Goal: Book appointment/travel/reservation

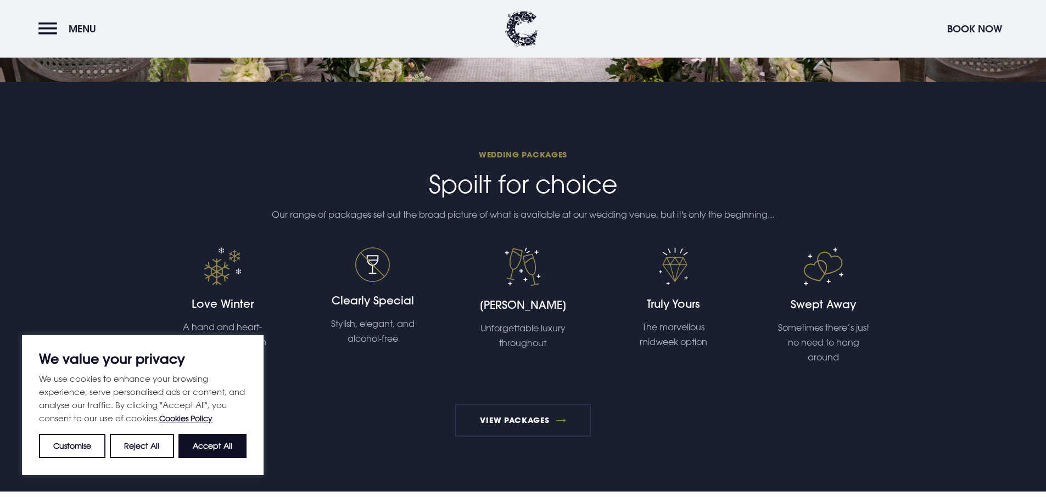
scroll to position [2332, 0]
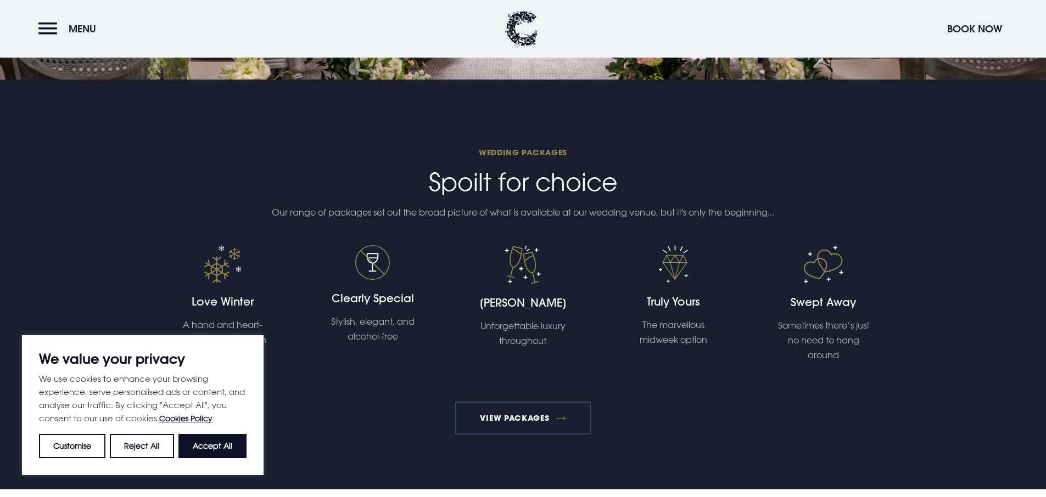
click at [547, 419] on link "View Packages" at bounding box center [523, 418] width 136 height 33
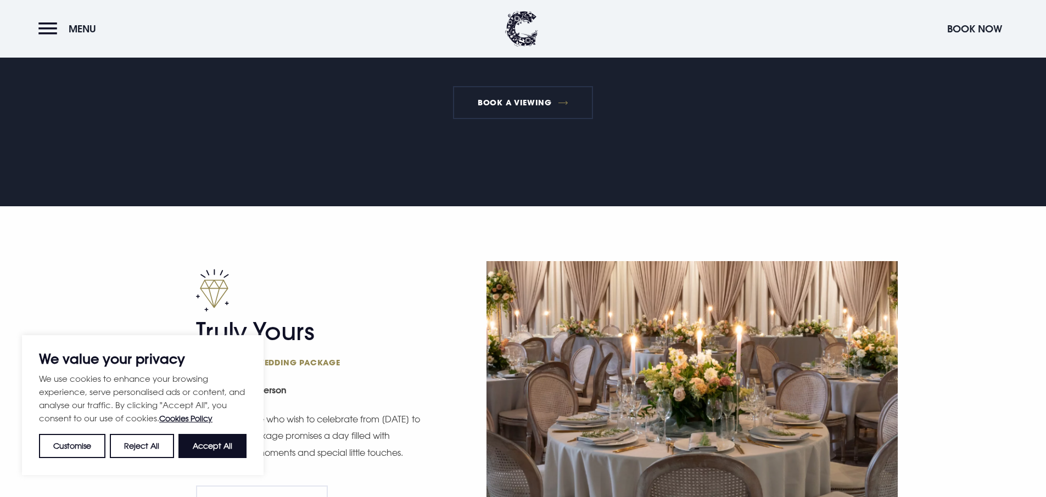
scroll to position [800, 0]
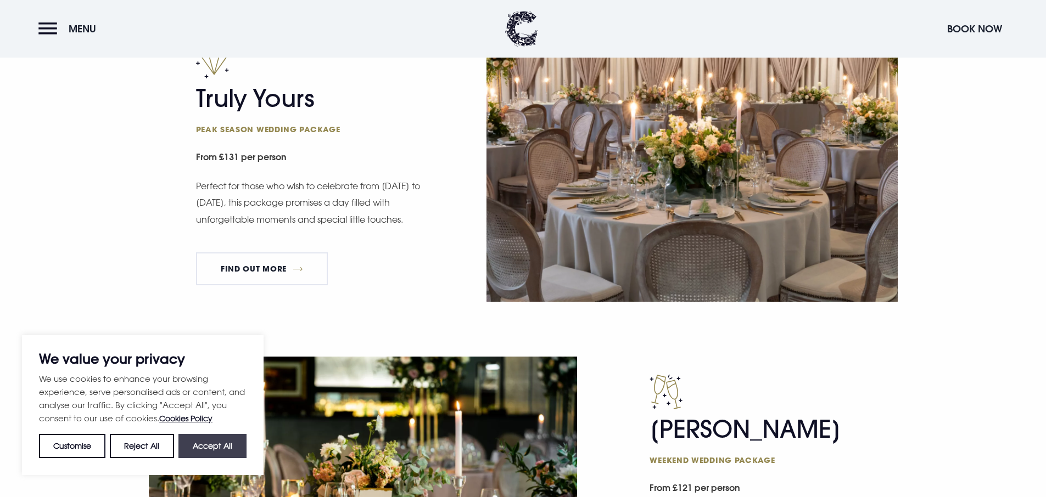
click at [204, 453] on button "Accept All" at bounding box center [212, 446] width 68 height 24
checkbox input "true"
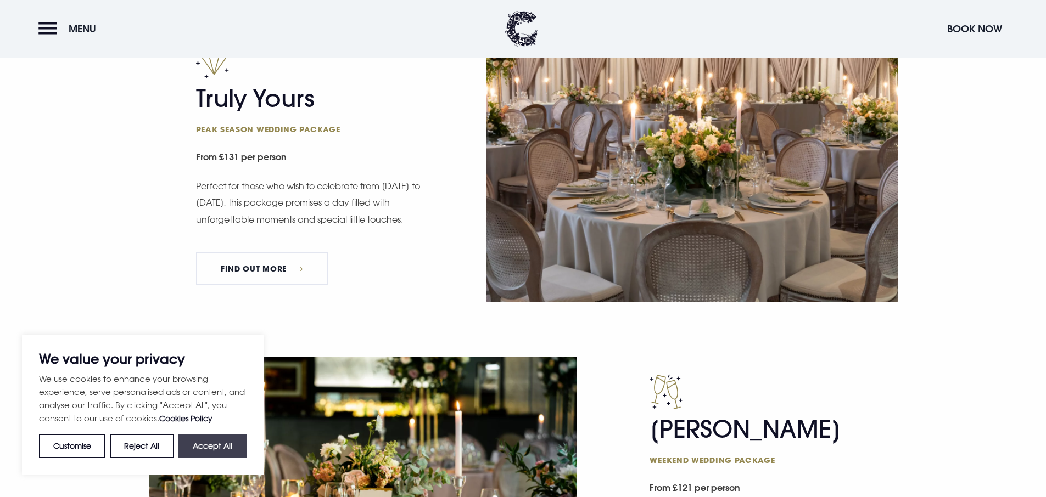
checkbox input "true"
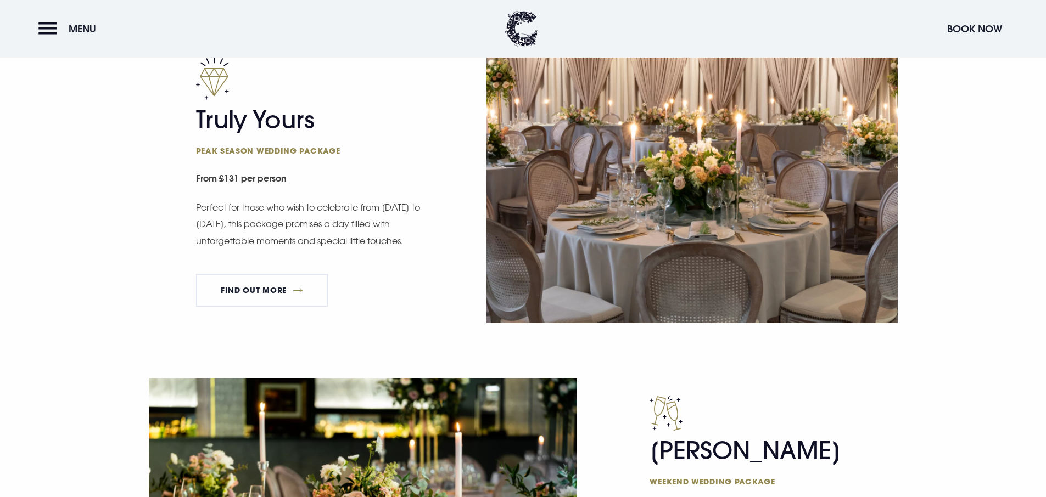
scroll to position [1016, 0]
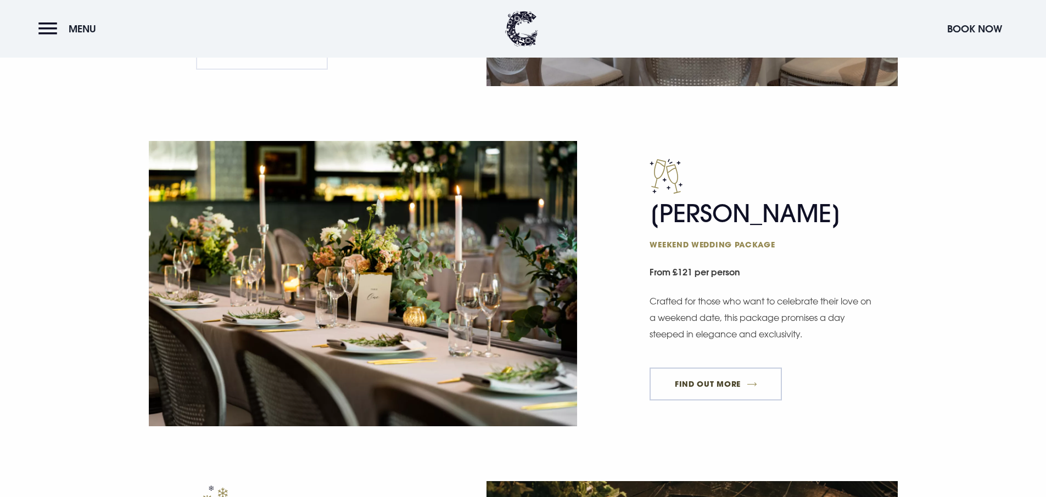
click at [677, 388] on link "FIND OUT MORE" at bounding box center [715, 384] width 132 height 33
